Goal: Check status: Check status

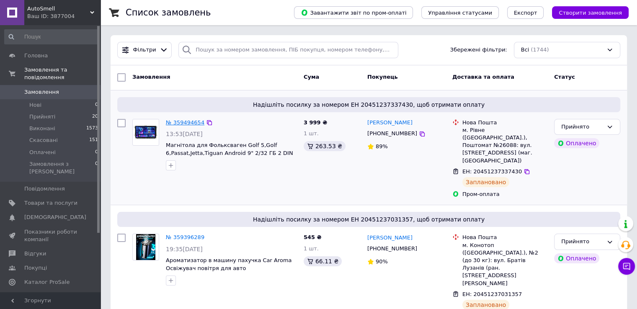
click at [190, 122] on link "№ 359494654" at bounding box center [185, 122] width 39 height 6
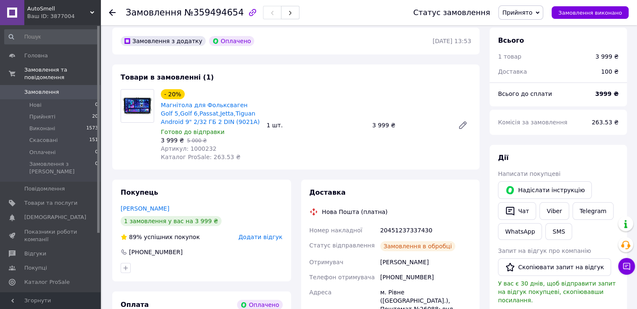
scroll to position [209, 0]
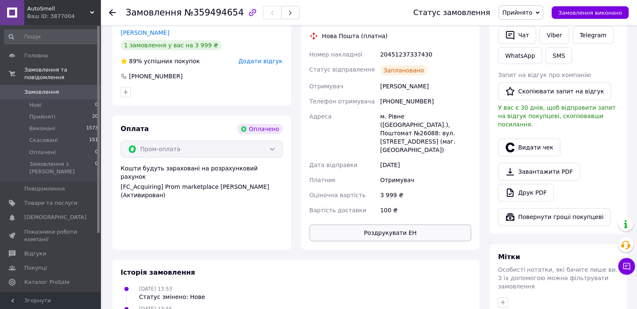
click at [397, 225] on button "Роздрукувати ЕН" at bounding box center [391, 233] width 162 height 17
click at [113, 14] on icon at bounding box center [112, 12] width 7 height 7
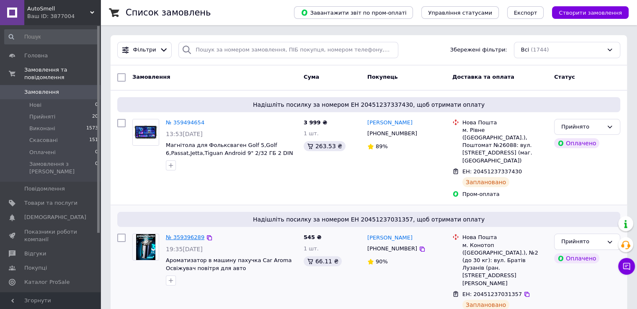
click at [184, 234] on link "№ 359396289" at bounding box center [185, 237] width 39 height 6
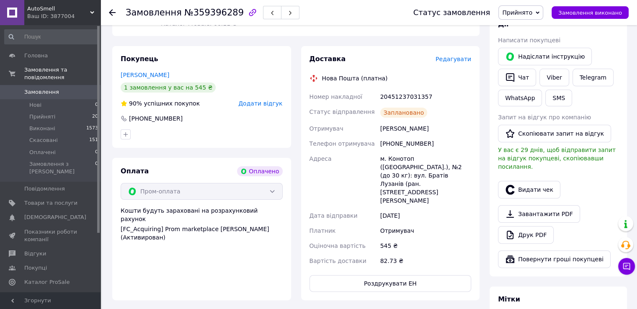
scroll to position [168, 0]
click at [385, 275] on button "Роздрукувати ЕН" at bounding box center [391, 283] width 162 height 17
click at [109, 10] on icon at bounding box center [112, 12] width 7 height 7
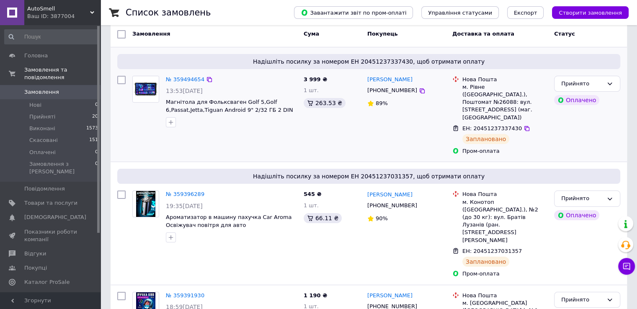
scroll to position [84, 0]
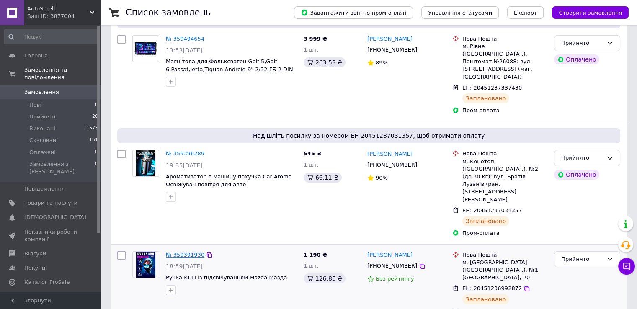
click at [186, 252] on link "№ 359391930" at bounding box center [185, 255] width 39 height 6
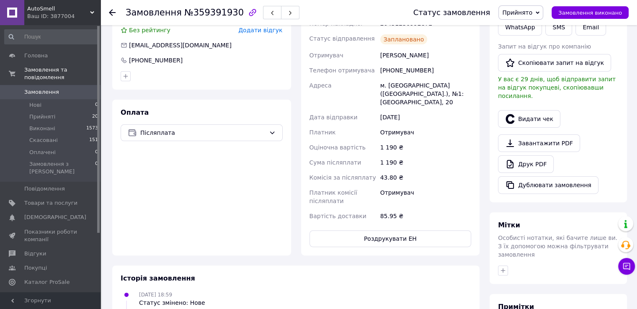
scroll to position [209, 0]
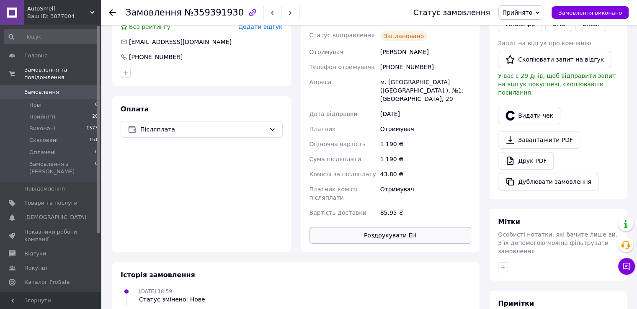
click at [399, 229] on button "Роздрукувати ЕН" at bounding box center [391, 235] width 162 height 17
click at [111, 15] on icon at bounding box center [112, 12] width 7 height 7
